Goal: Check status: Check status

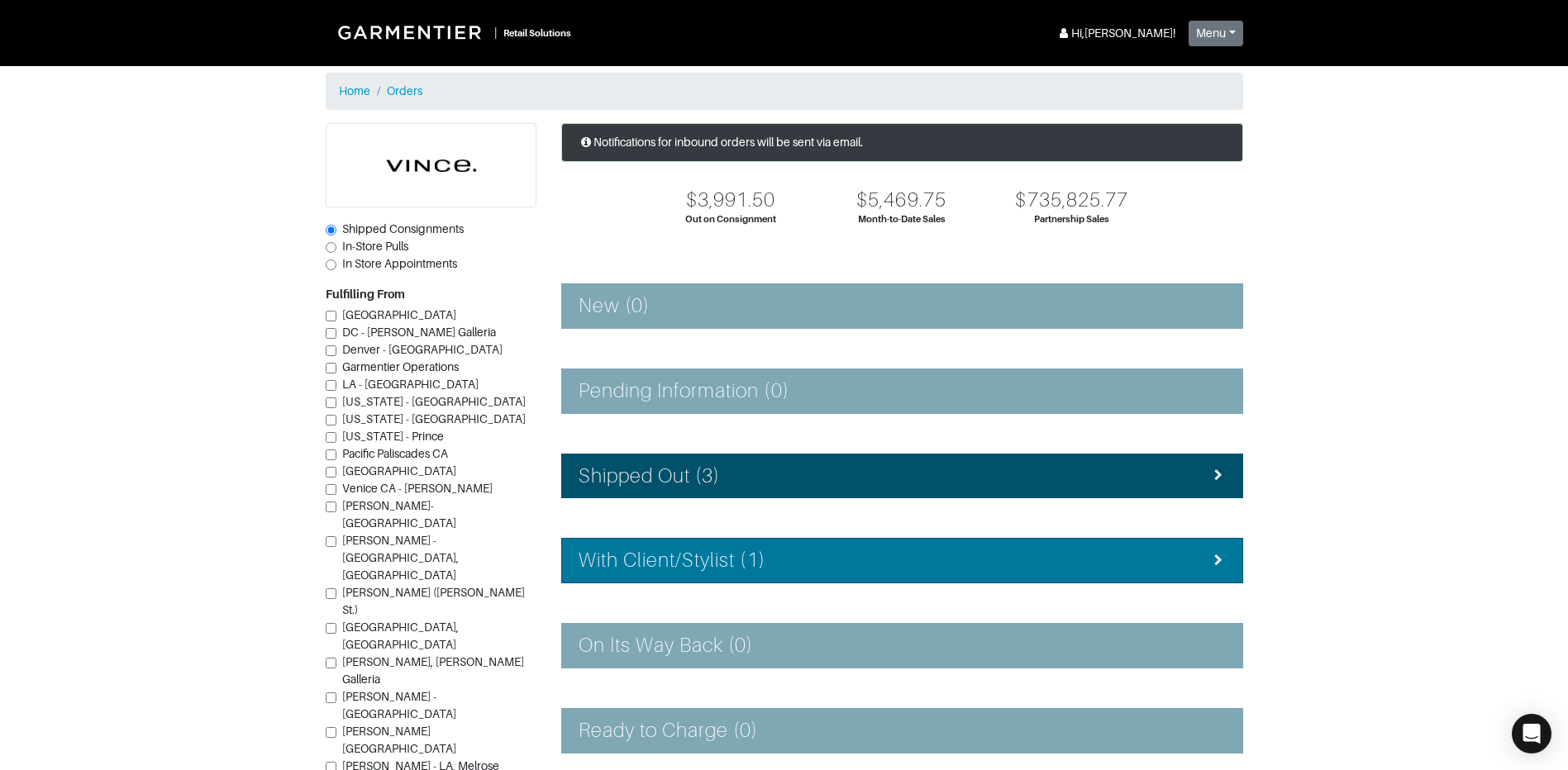
click at [687, 548] on li "With Client/Stylist (1)" at bounding box center [901, 561] width 682 height 46
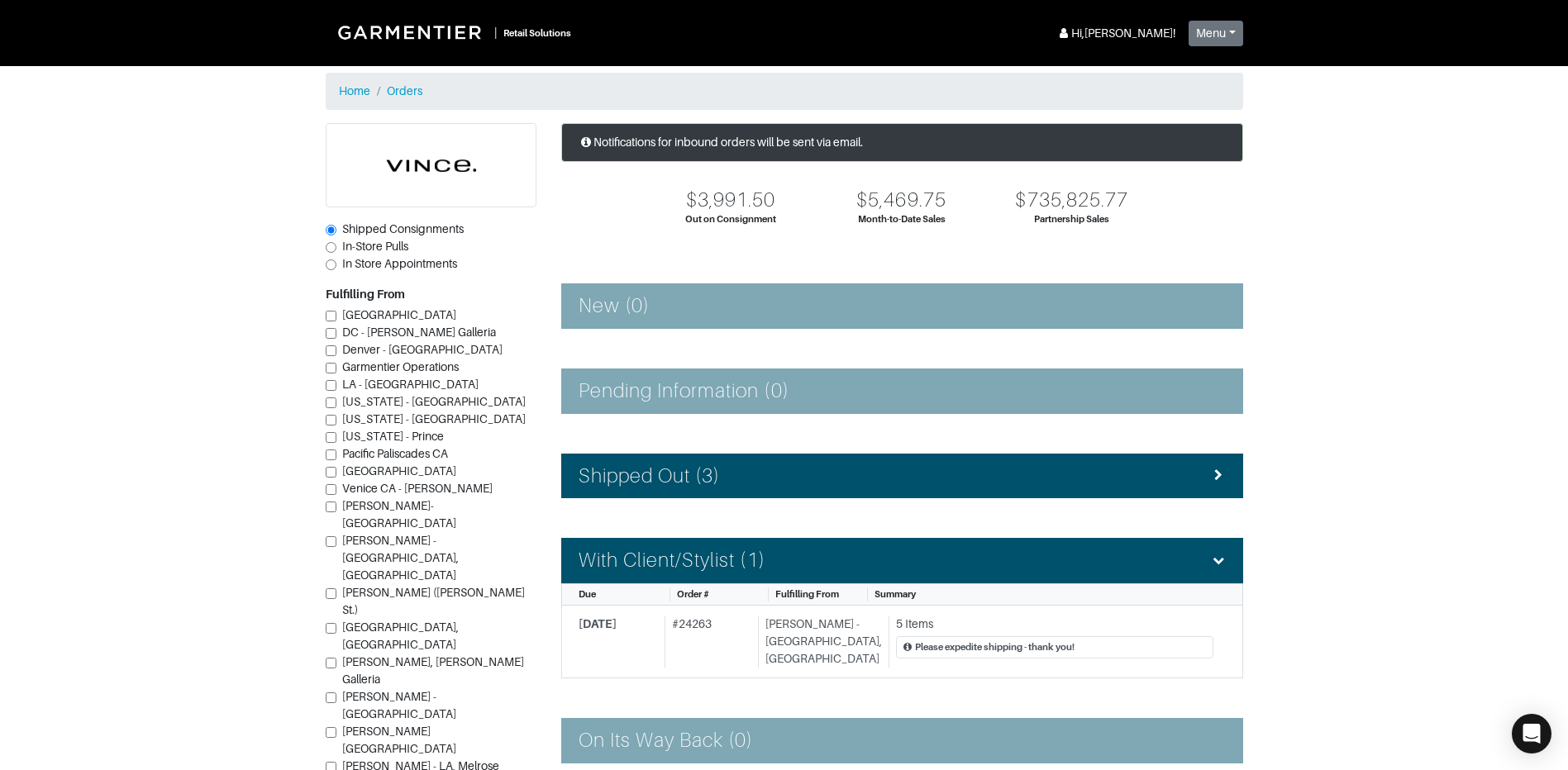
click at [326, 589] on input "[PERSON_NAME] ([PERSON_NAME] St.)" at bounding box center [330, 593] width 10 height 10
checkbox input "true"
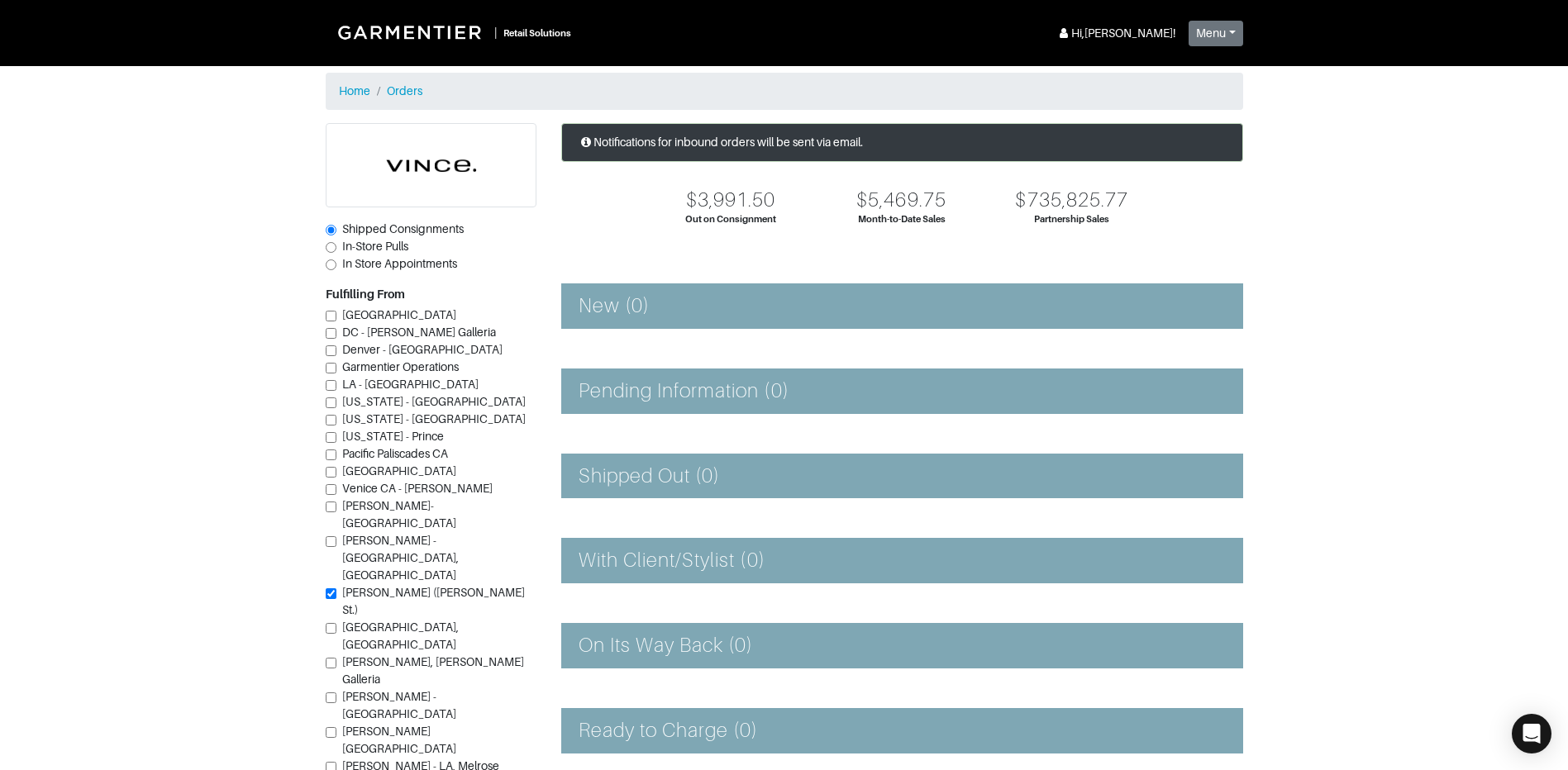
click at [328, 242] on input "In-Store Pulls" at bounding box center [330, 247] width 10 height 10
radio input "true"
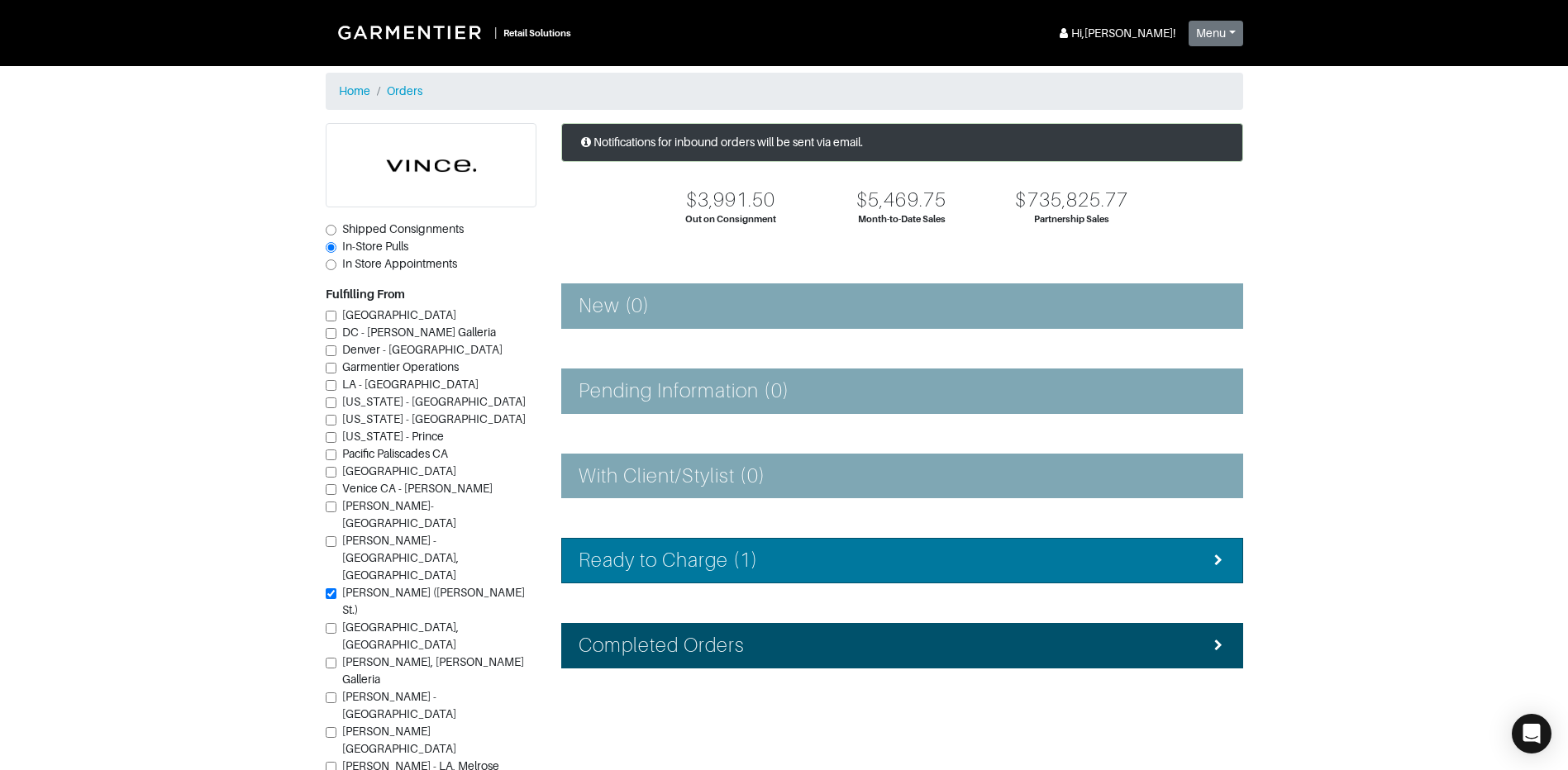
click at [748, 549] on h4 "Ready to Charge (1)" at bounding box center [668, 560] width 180 height 24
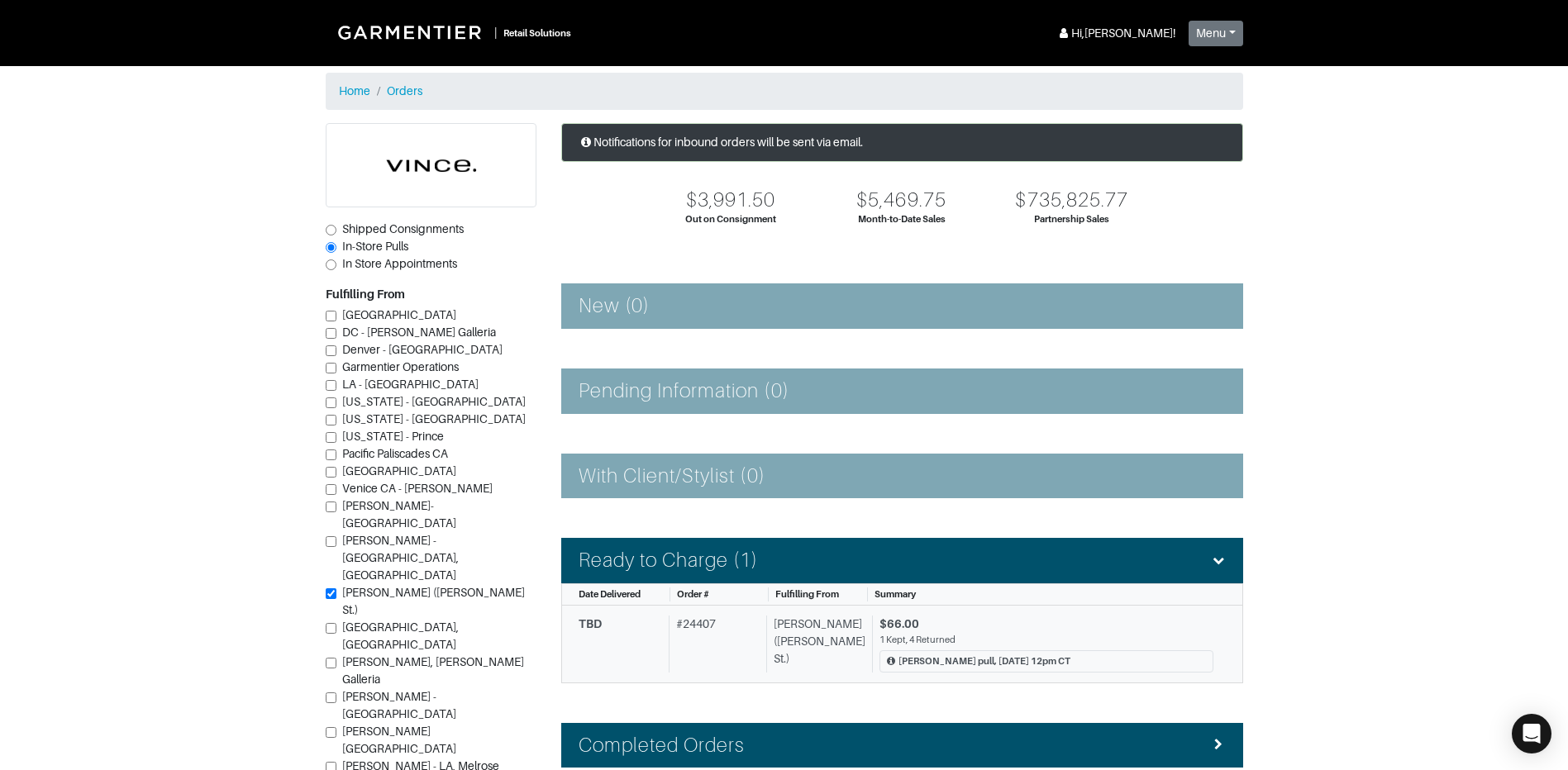
click at [764, 659] on div "TBD # 24407 [PERSON_NAME] ([PERSON_NAME] St.) $66.00 1 Kept, 4 Returned [PERSON…" at bounding box center [895, 644] width 634 height 57
